Goal: Check status

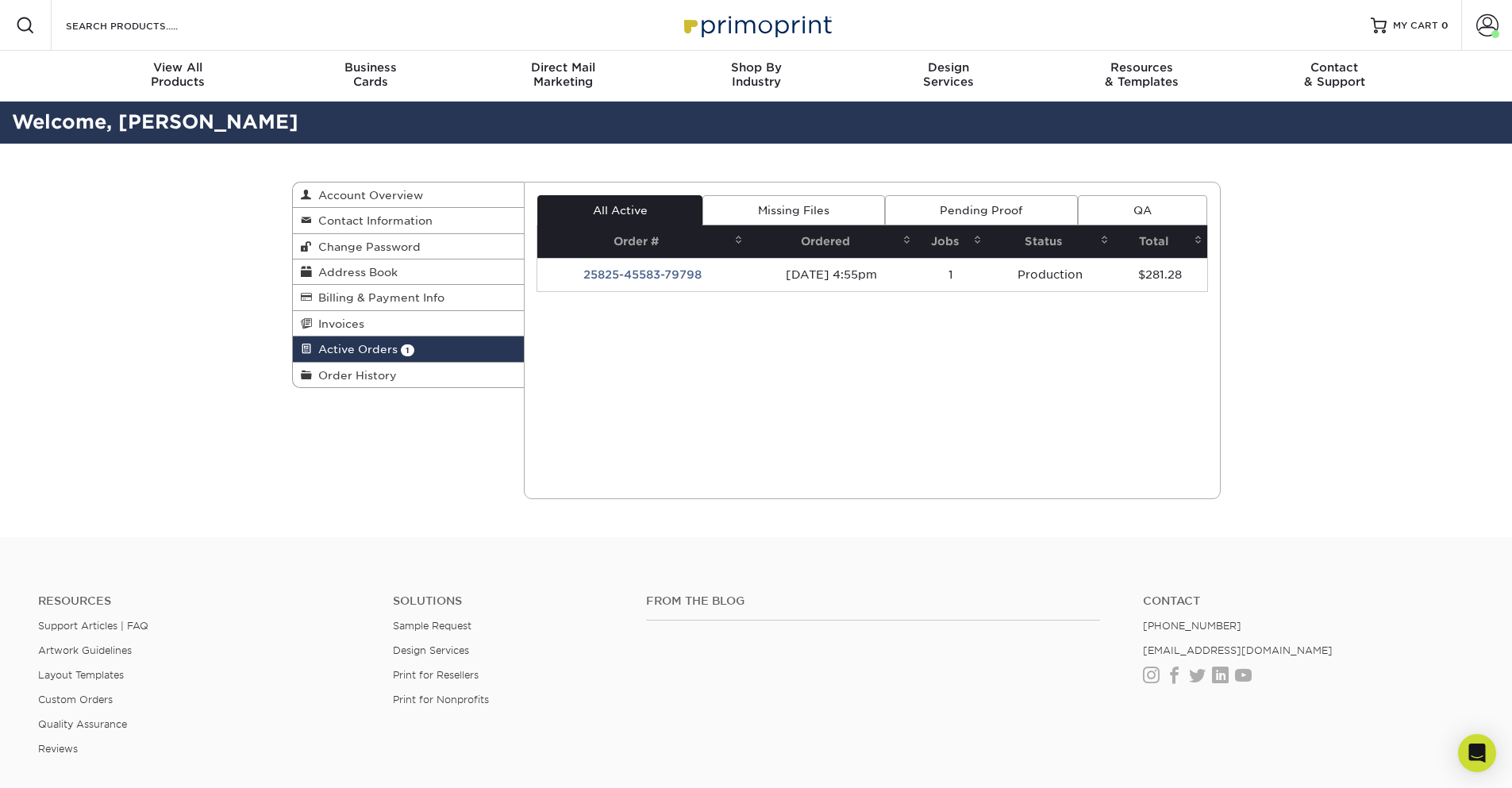
click at [777, 218] on link "Missing Files" at bounding box center [794, 210] width 182 height 30
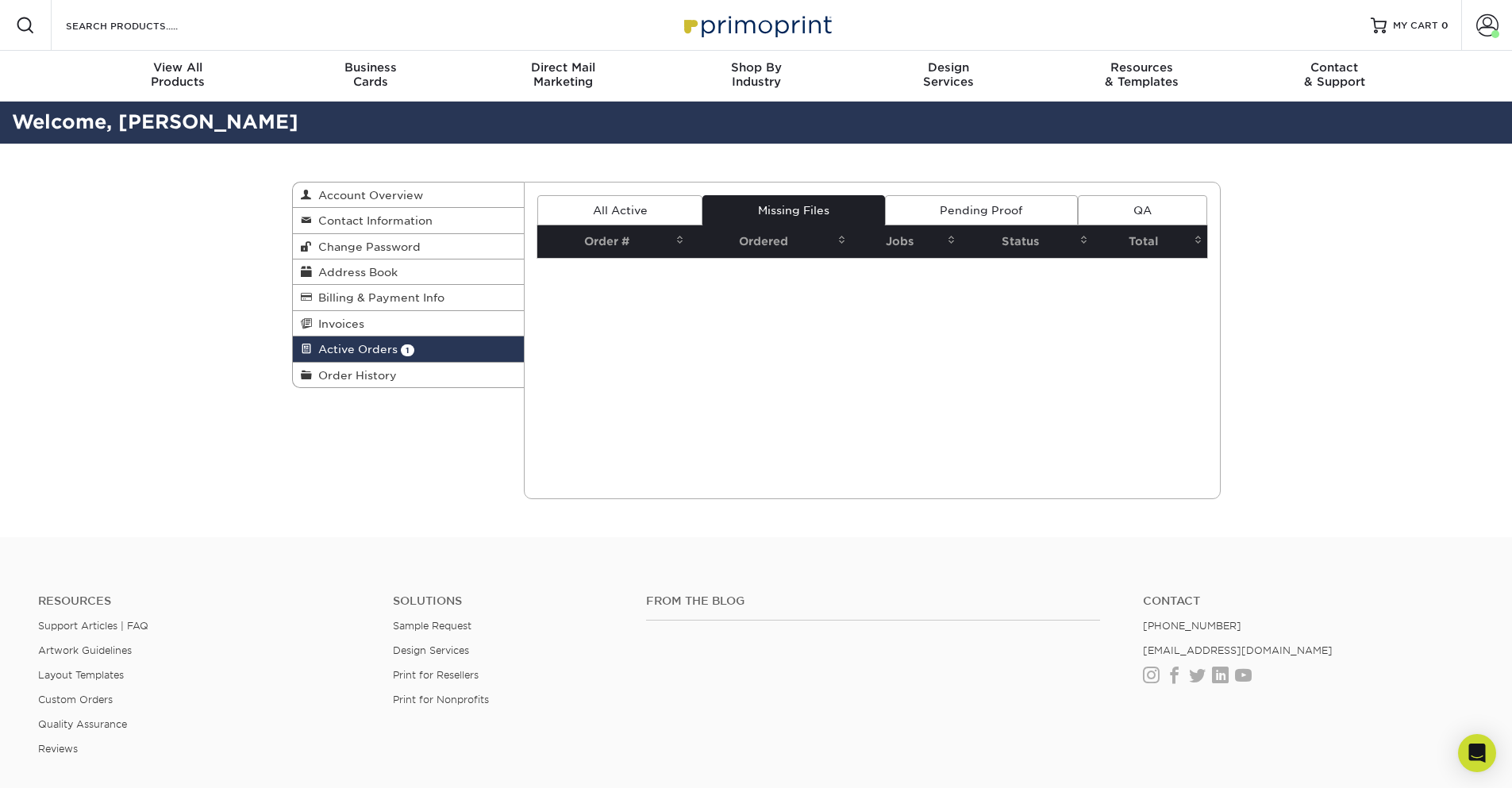
click at [920, 215] on link "Pending Proof" at bounding box center [981, 210] width 193 height 30
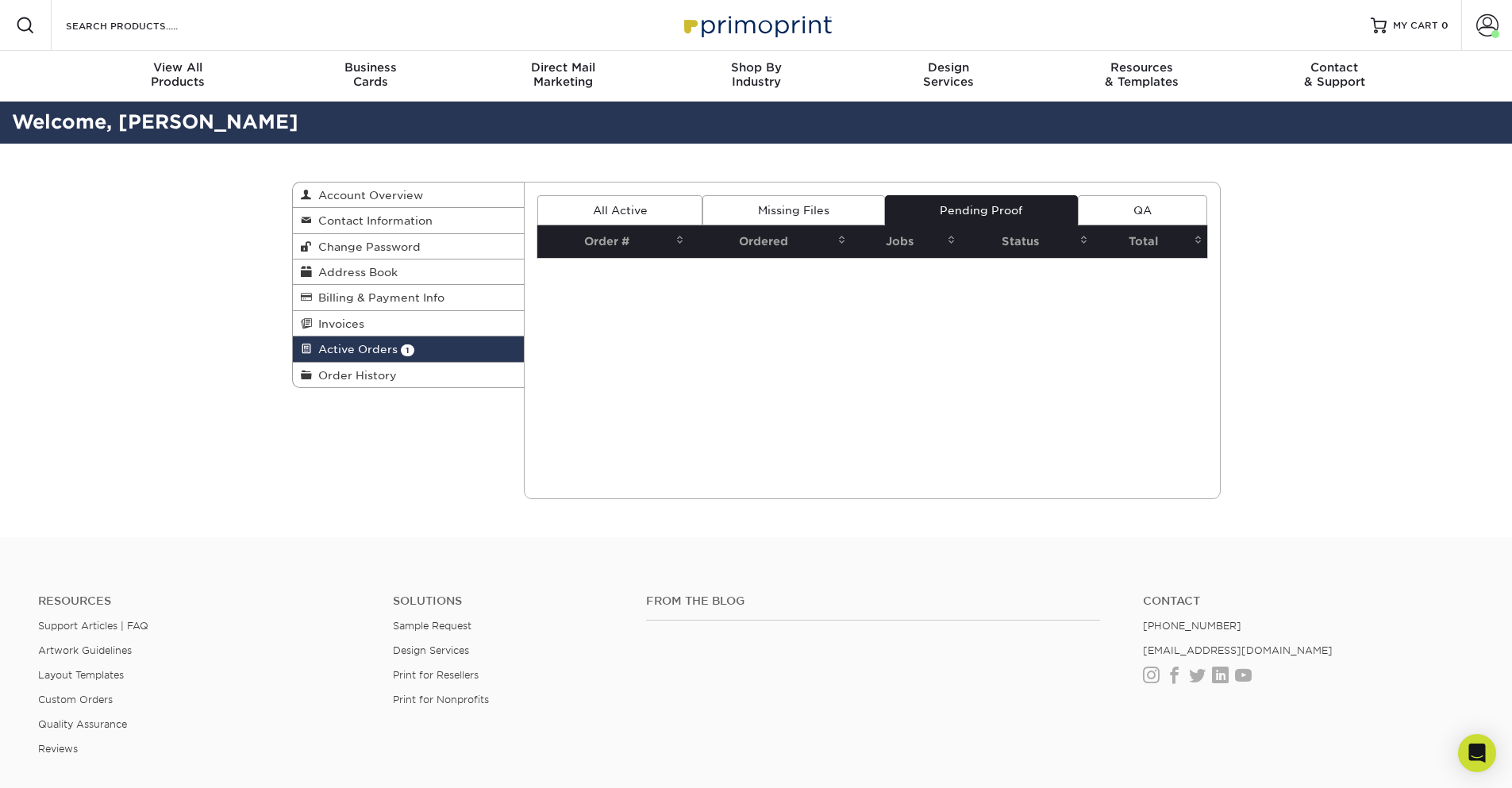
click at [596, 215] on link "All Active" at bounding box center [620, 210] width 166 height 30
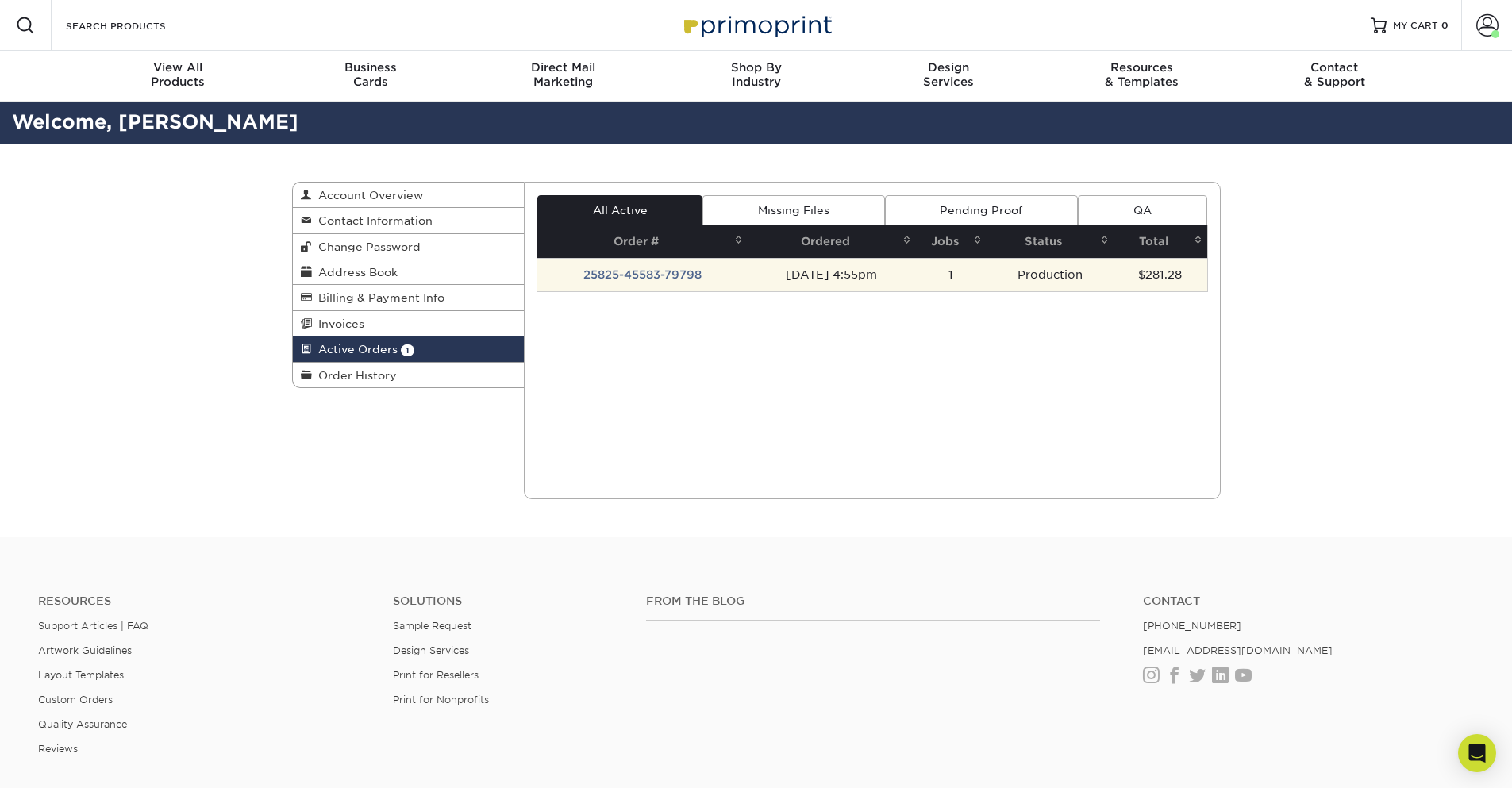
click at [619, 276] on td "25825-45583-79798" at bounding box center [643, 275] width 210 height 33
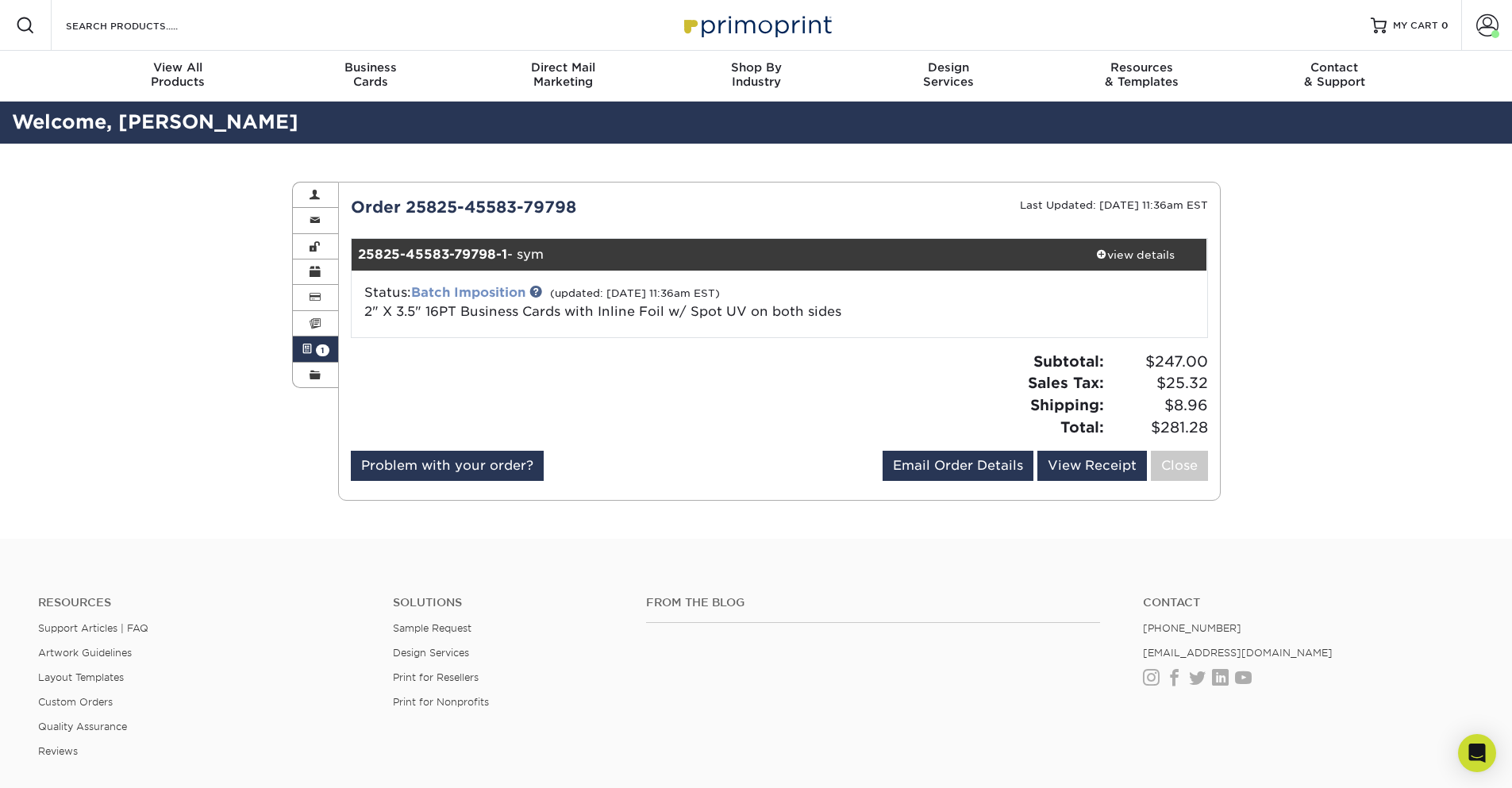
click at [504, 290] on link "Batch Imposition" at bounding box center [468, 292] width 115 height 15
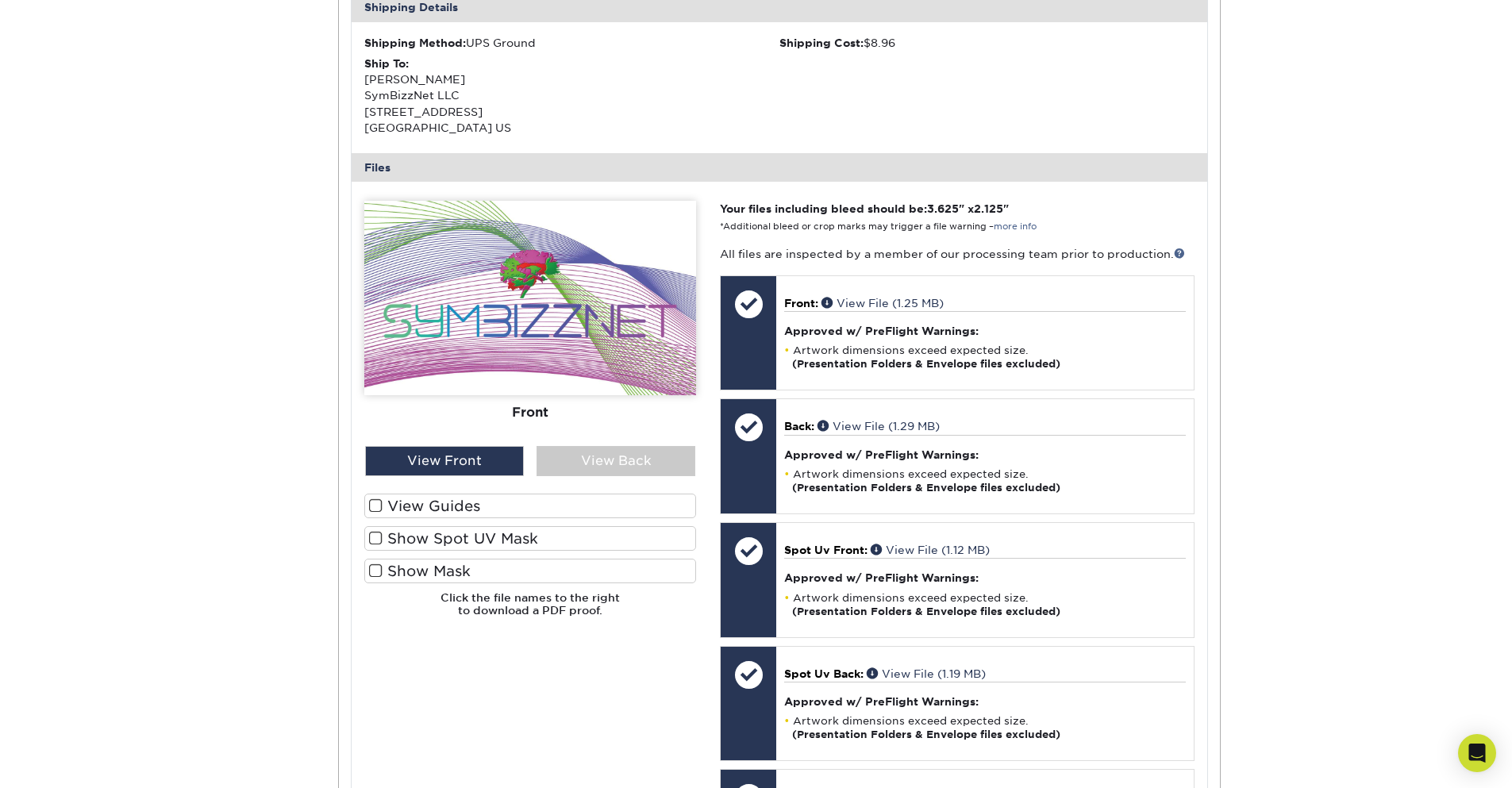
scroll to position [572, 0]
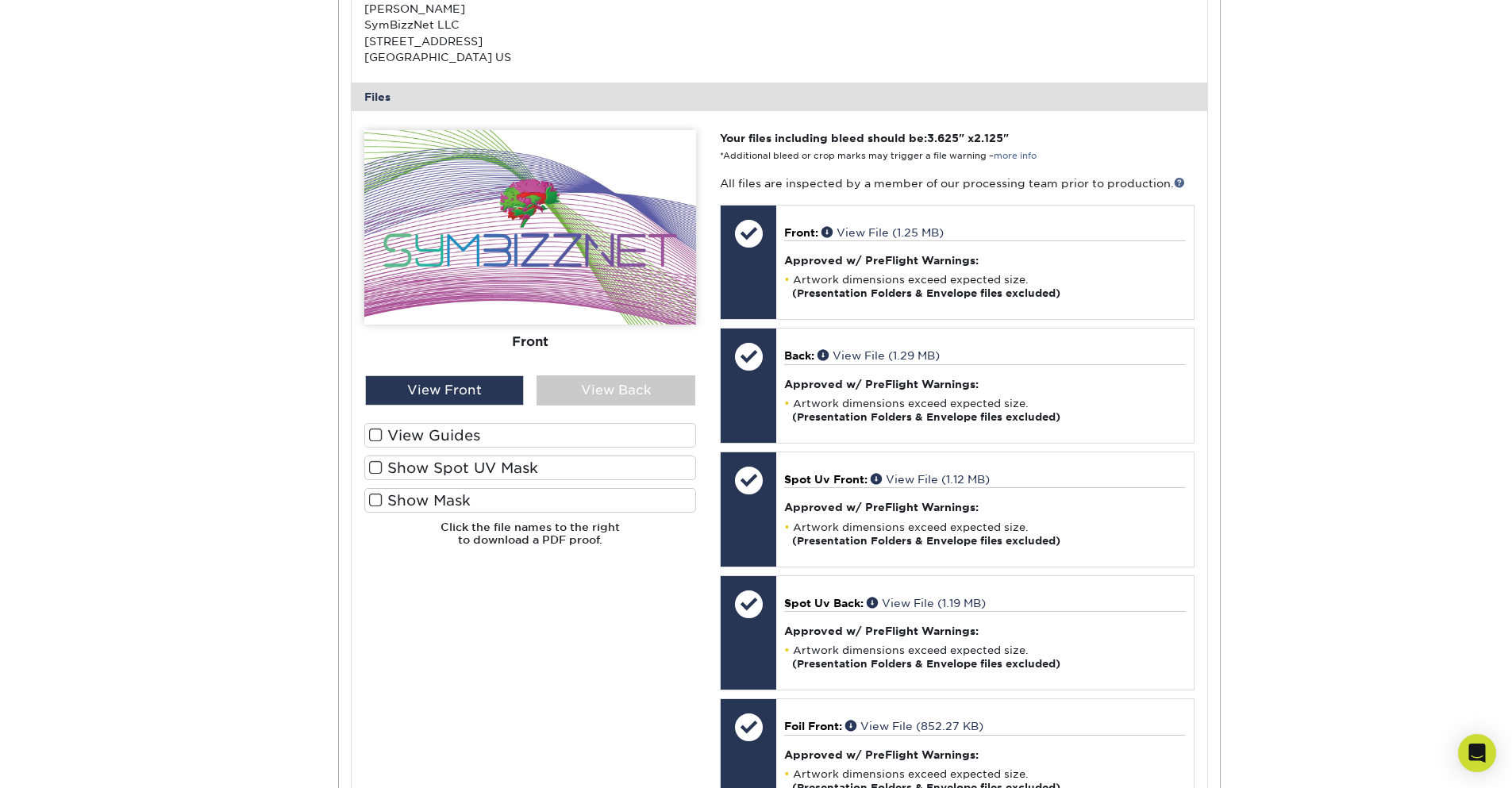
click at [373, 438] on span at bounding box center [375, 434] width 13 height 15
click at [0, 0] on input "View Guides" at bounding box center [0, 0] width 0 height 0
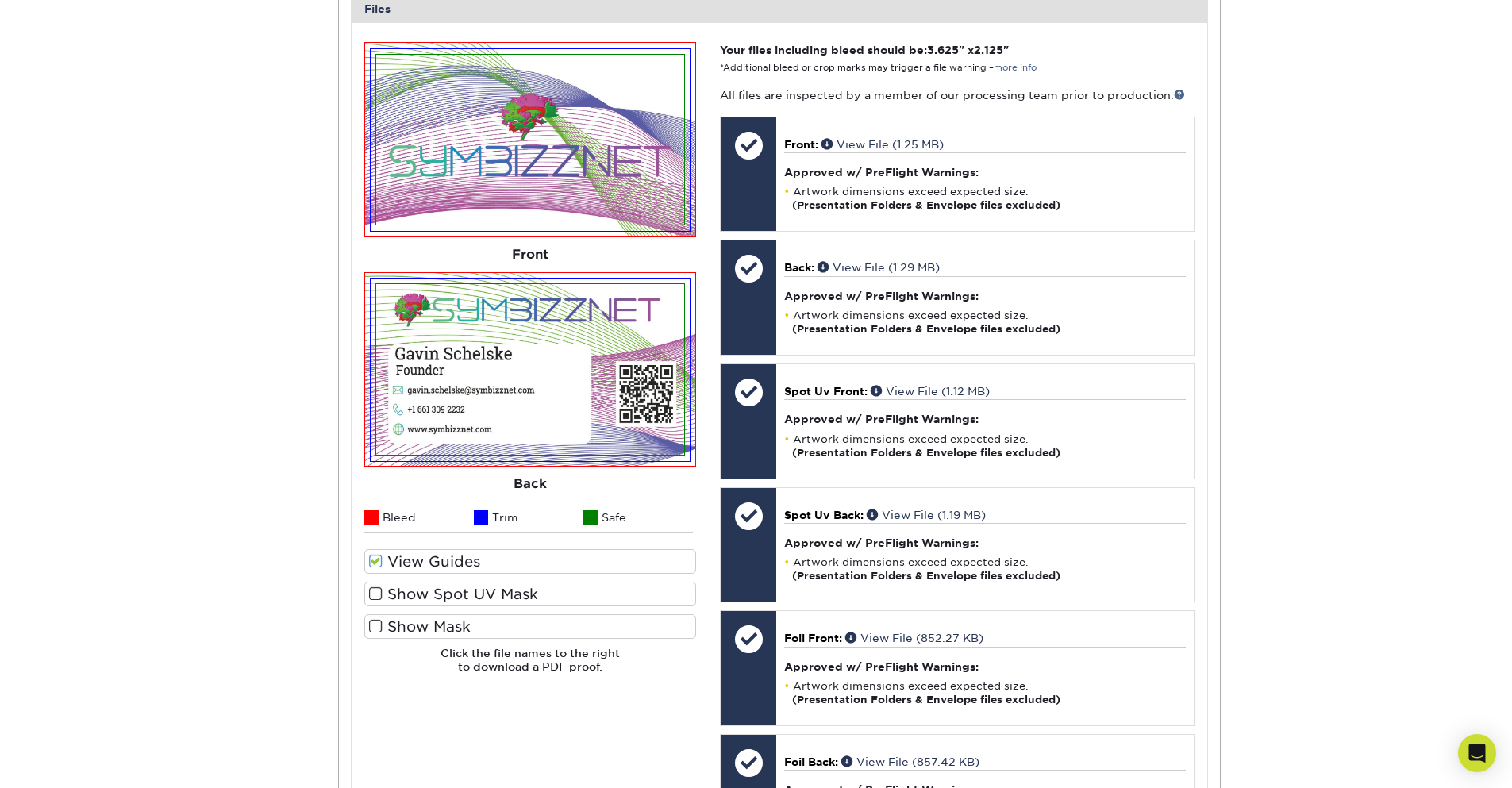
scroll to position [666, 0]
